Goal: Task Accomplishment & Management: Manage account settings

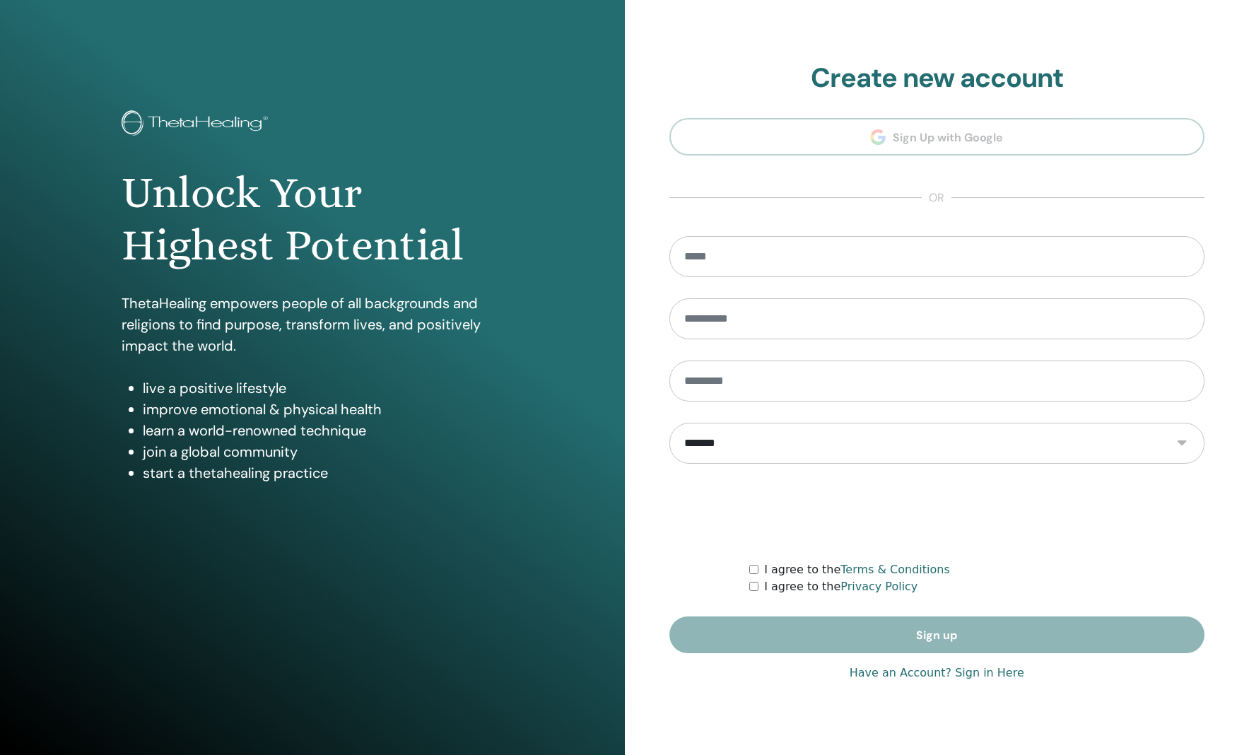
click at [983, 672] on link "Have an Account? Sign in Here" at bounding box center [936, 672] width 175 height 17
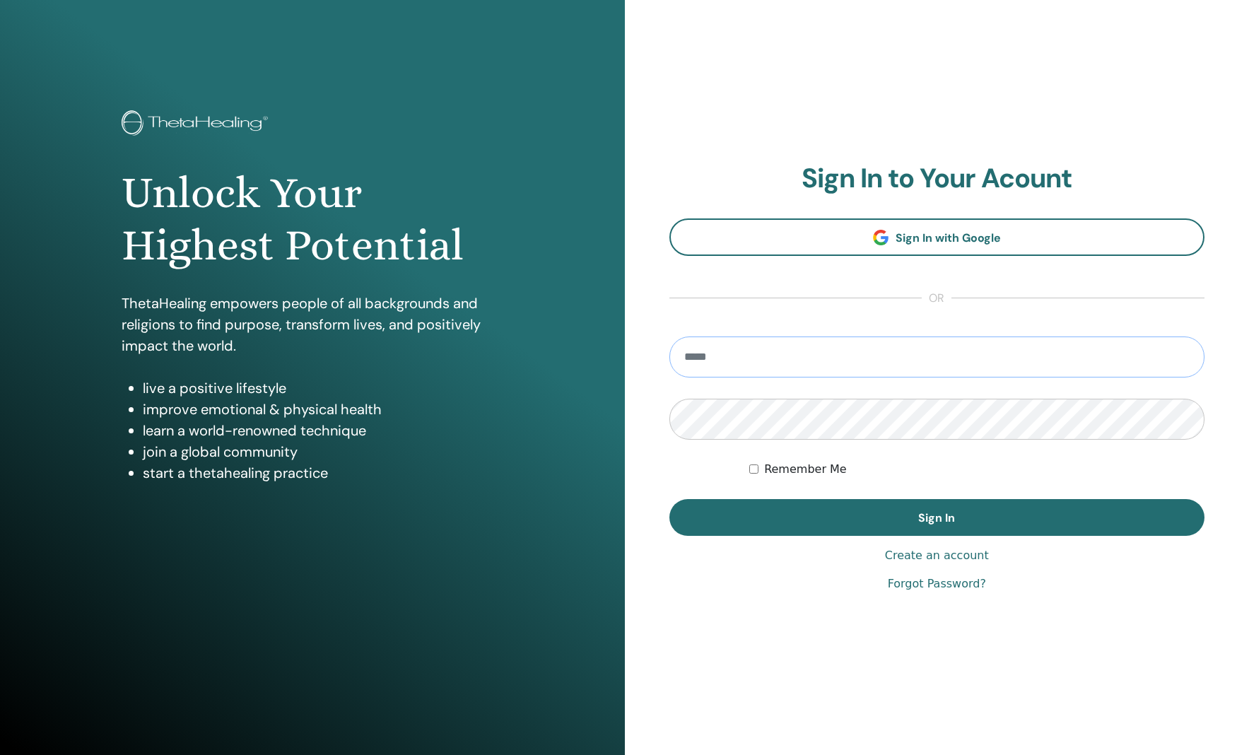
drag, startPoint x: 751, startPoint y: 353, endPoint x: 765, endPoint y: 355, distance: 15.1
click at [751, 353] on input "email" at bounding box center [937, 356] width 536 height 41
type input "**********"
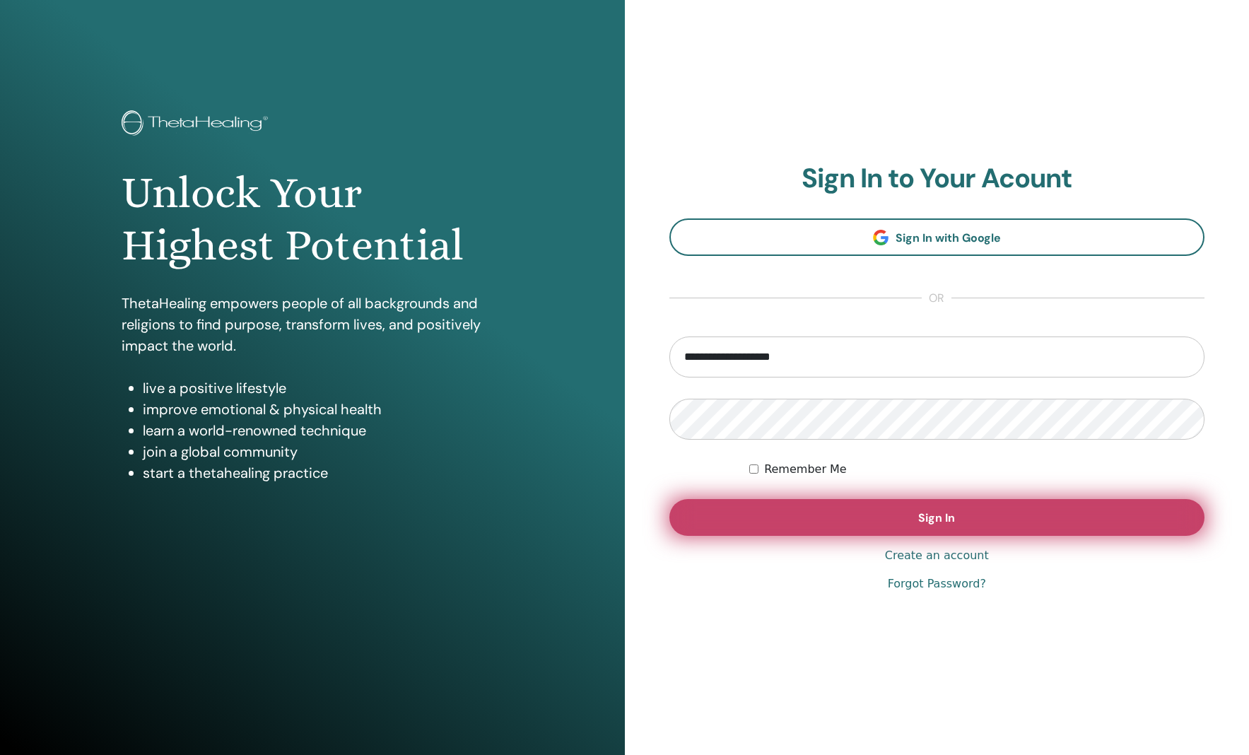
click at [962, 506] on button "Sign In" at bounding box center [937, 517] width 536 height 37
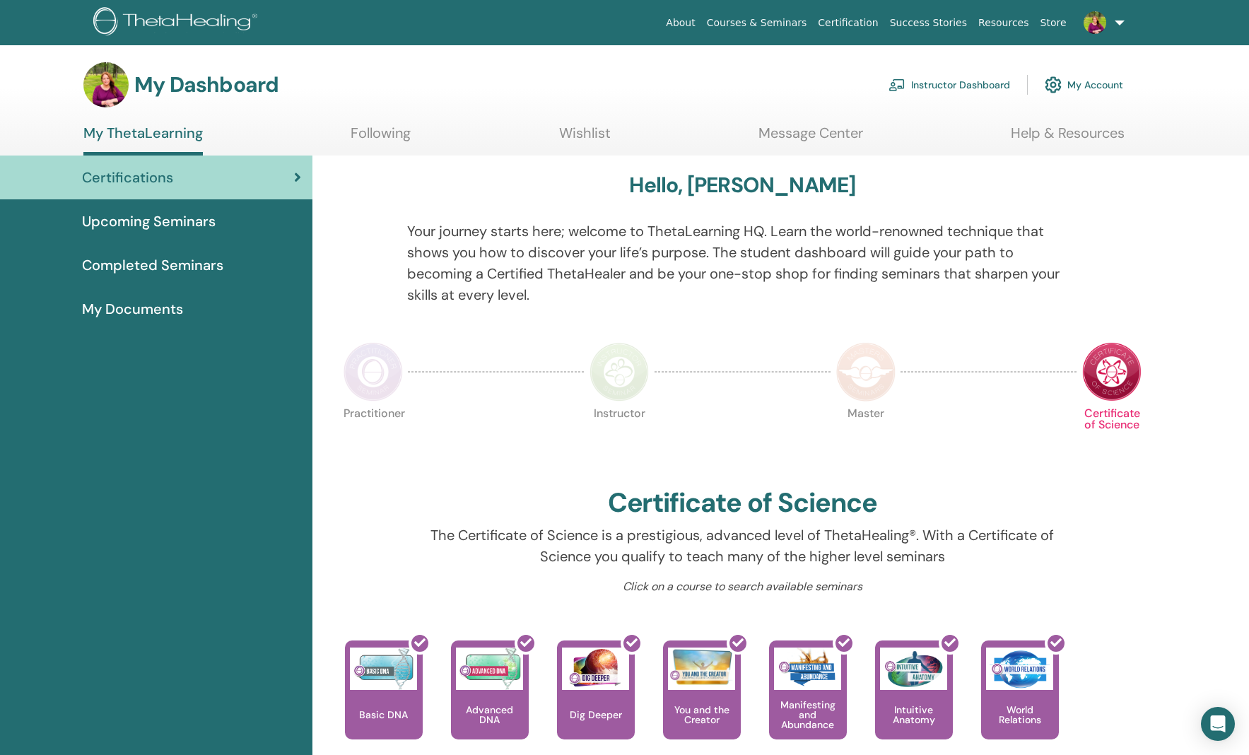
click at [965, 85] on link "Instructor Dashboard" at bounding box center [949, 84] width 122 height 31
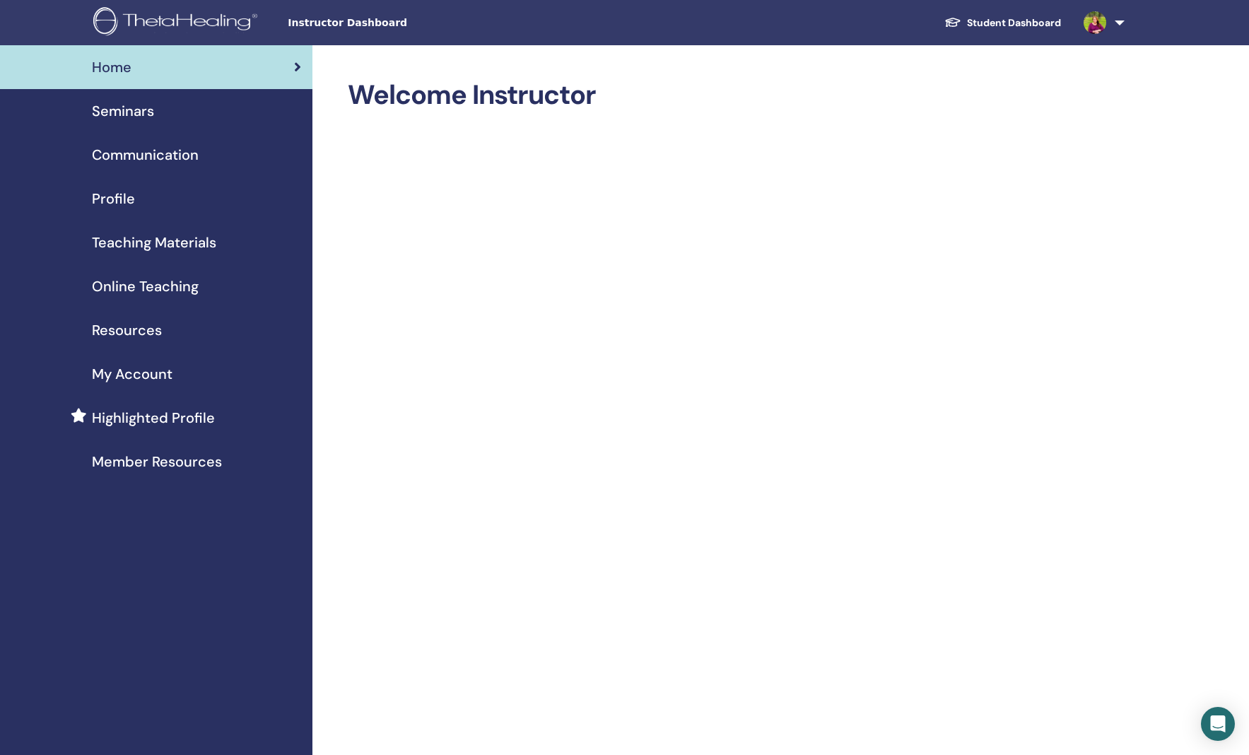
click at [157, 110] on div "Seminars" at bounding box center [156, 110] width 290 height 21
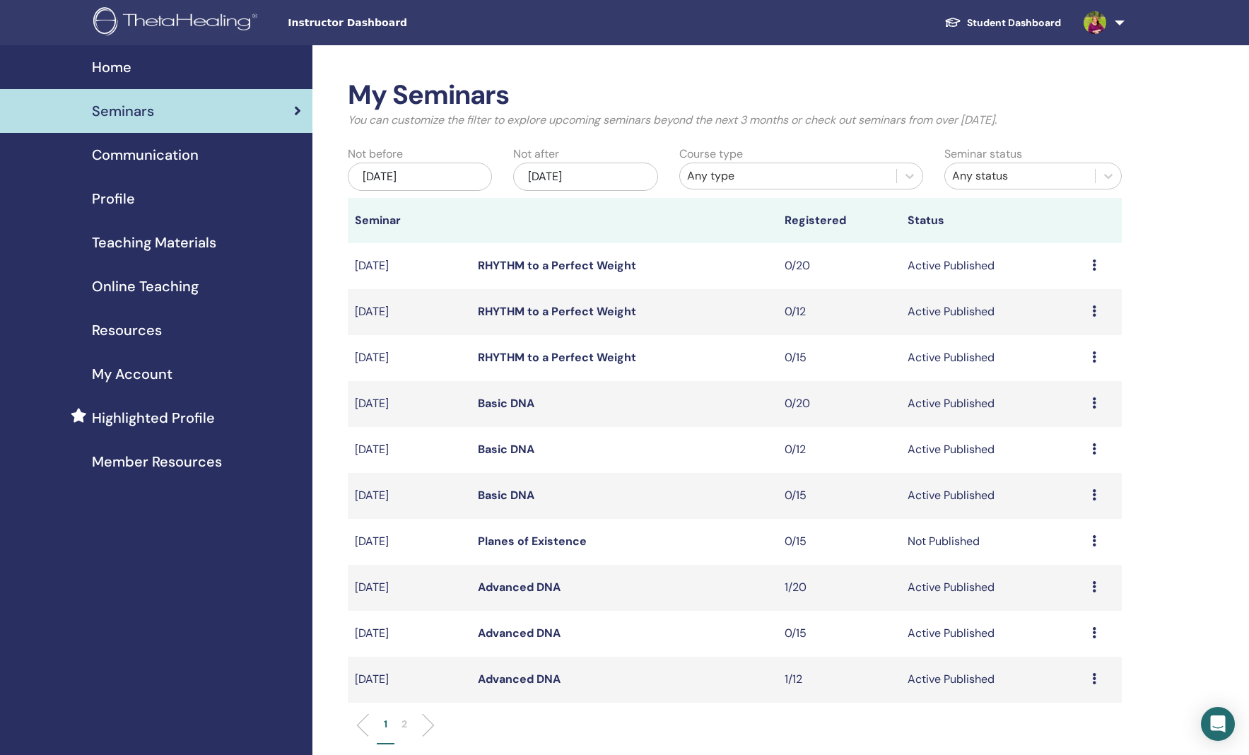
click at [510, 582] on link "Advanced DNA" at bounding box center [519, 586] width 83 height 15
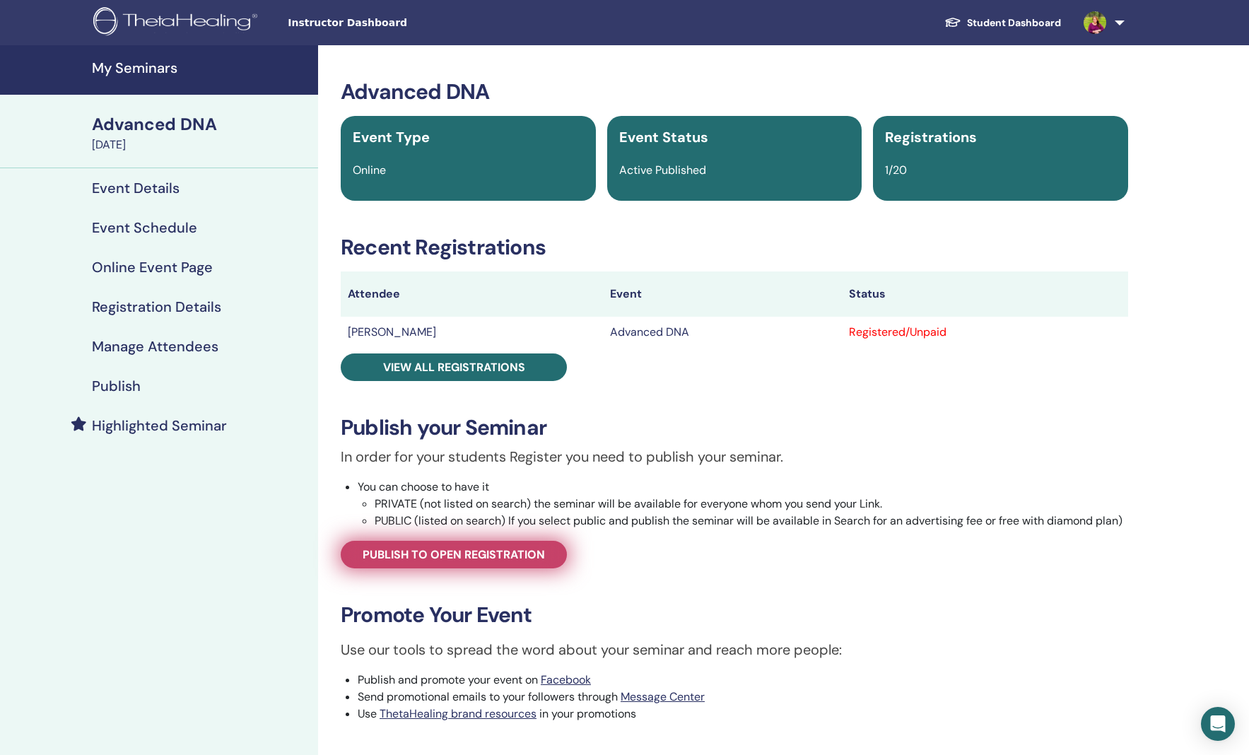
click at [461, 552] on span "Publish to open registration" at bounding box center [454, 554] width 182 height 15
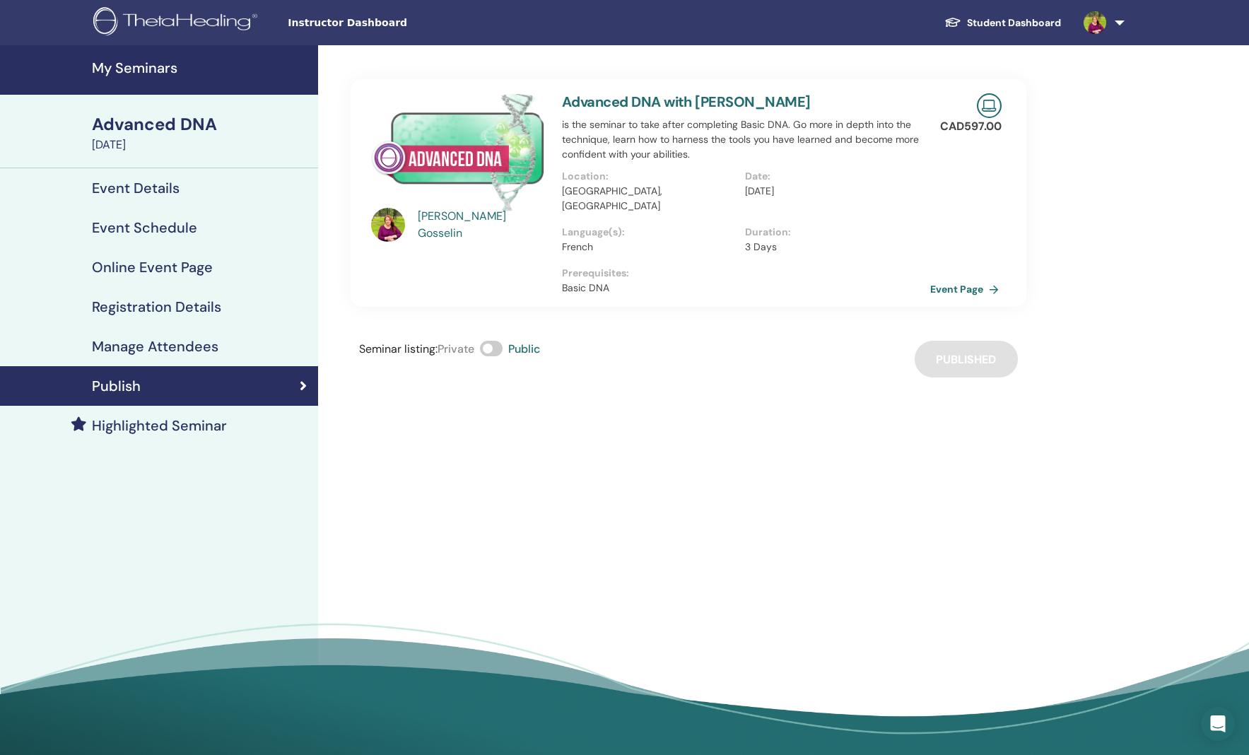
click at [951, 278] on link "Event Page" at bounding box center [967, 288] width 74 height 21
click at [194, 346] on h4 "Manage Attendees" at bounding box center [155, 346] width 126 height 17
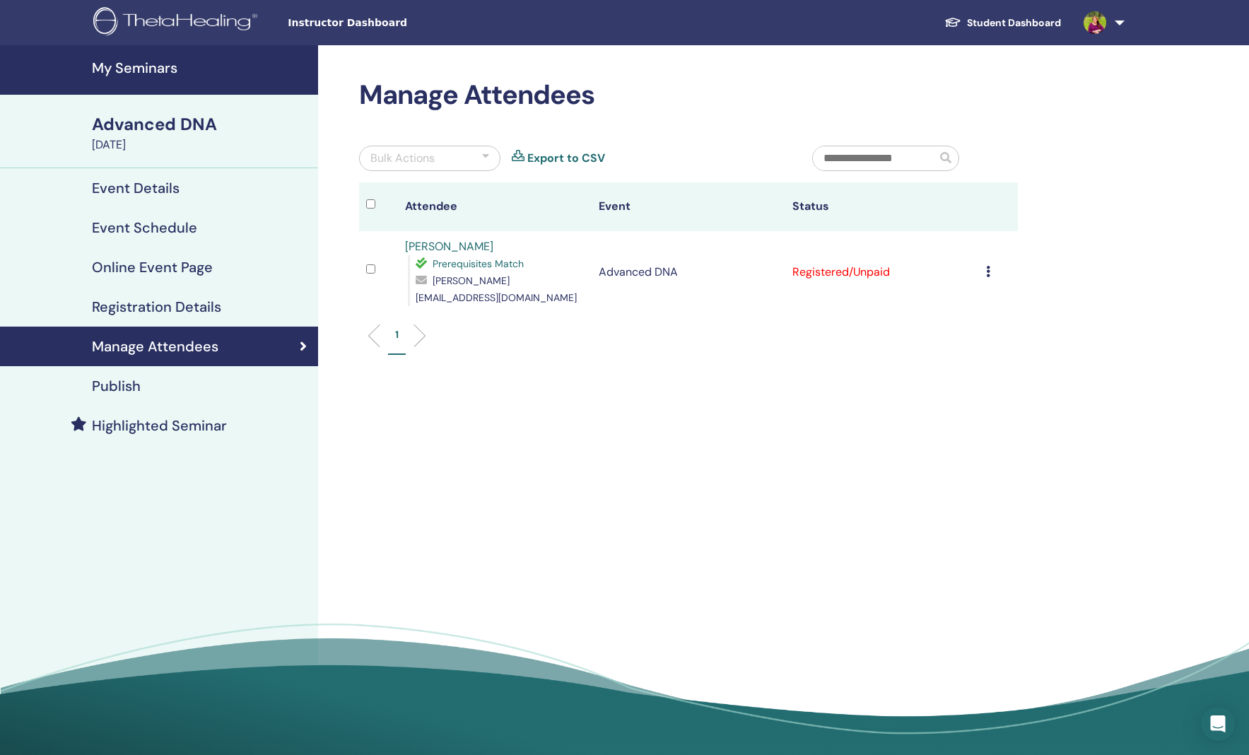
click at [195, 379] on div "Publish" at bounding box center [158, 385] width 295 height 17
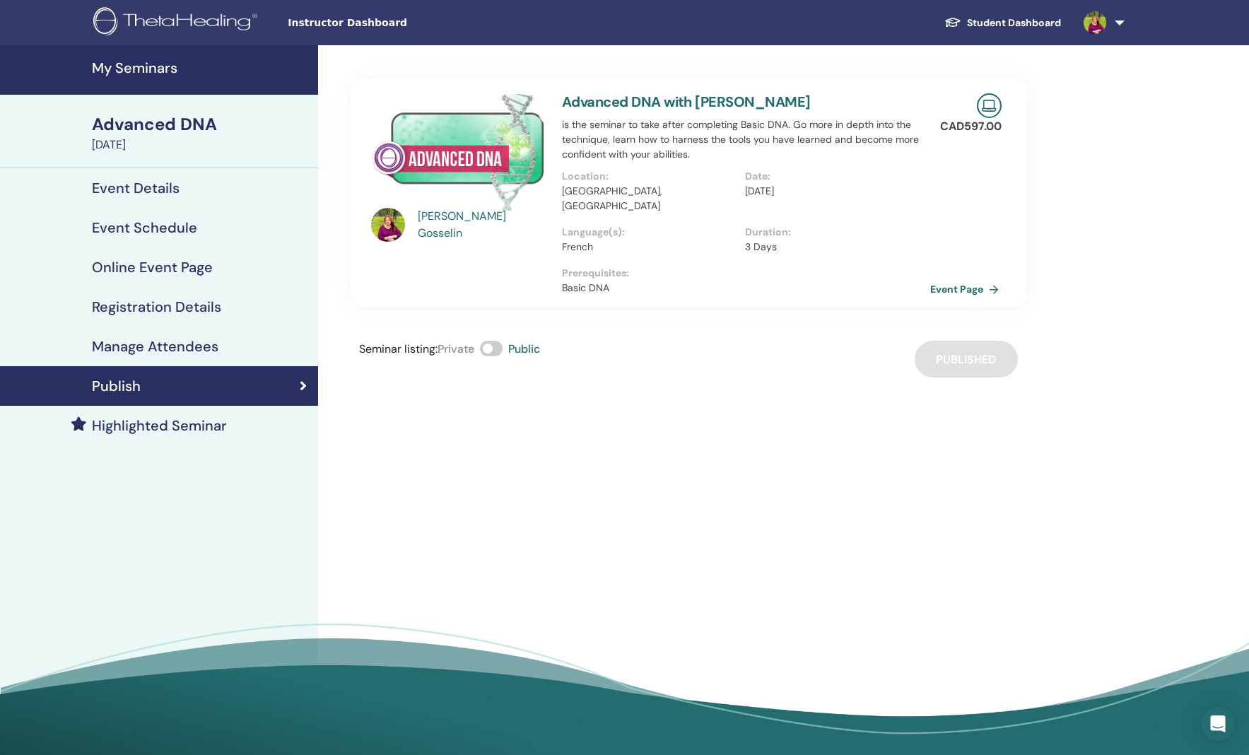
click at [973, 278] on link "Event Page" at bounding box center [967, 288] width 74 height 21
